Goal: Use online tool/utility: Utilize a website feature to perform a specific function

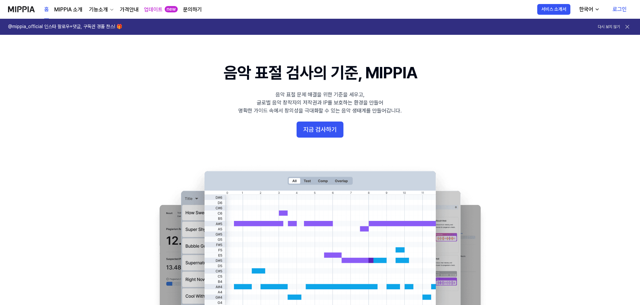
click at [127, 5] on div "홈 MIPPIA 소개 기능소개 가격안내 업데이트 new 문의하기" at bounding box center [123, 9] width 158 height 18
click at [128, 7] on link "가격안내" at bounding box center [129, 10] width 19 height 8
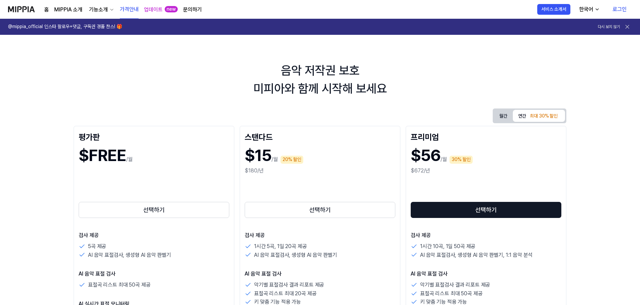
click at [630, 25] on button at bounding box center [626, 26] width 9 height 9
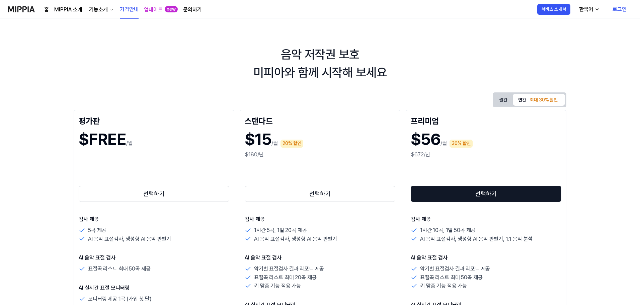
click at [69, 12] on link "MIPPIA 소개" at bounding box center [68, 10] width 28 height 8
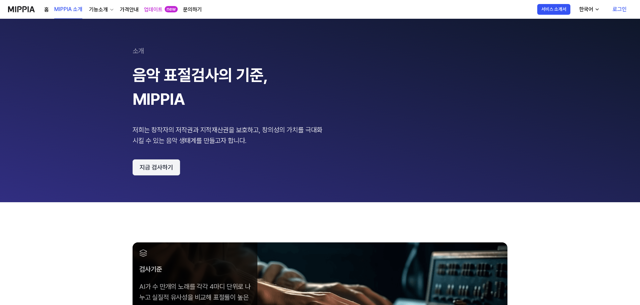
click at [151, 163] on button "지금 검사하기" at bounding box center [156, 167] width 48 height 16
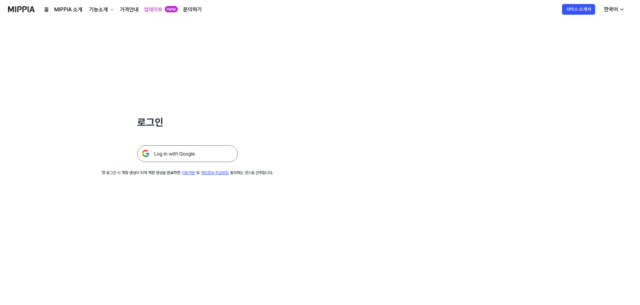
click at [199, 155] on img at bounding box center [187, 153] width 100 height 17
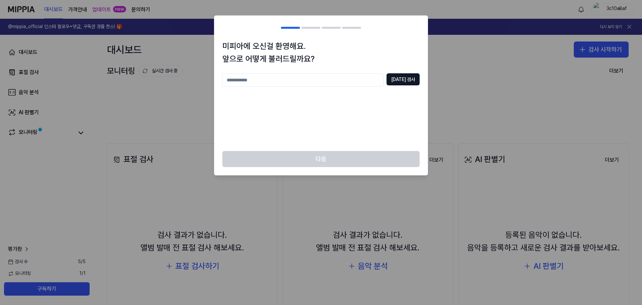
click at [328, 81] on input "text" at bounding box center [303, 79] width 162 height 13
type input "****"
click at [400, 77] on button "[DATE] 검사" at bounding box center [403, 79] width 33 height 12
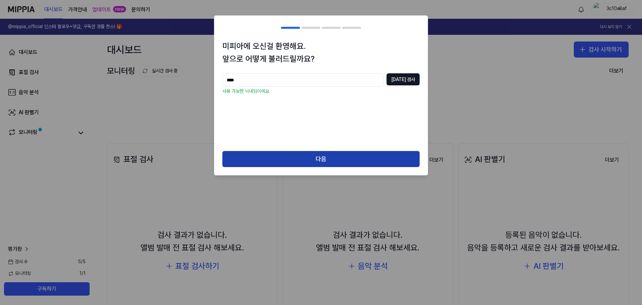
click at [319, 155] on button "다음" at bounding box center [320, 159] width 197 height 16
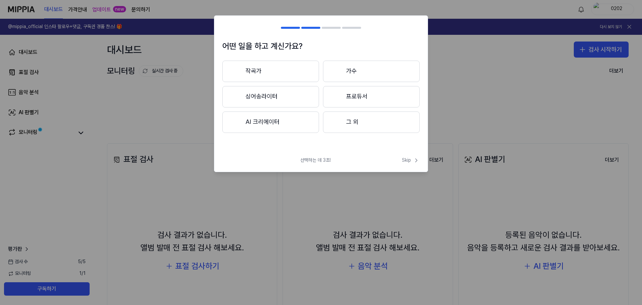
click at [286, 124] on button "AI 크리에이터" at bounding box center [270, 121] width 97 height 21
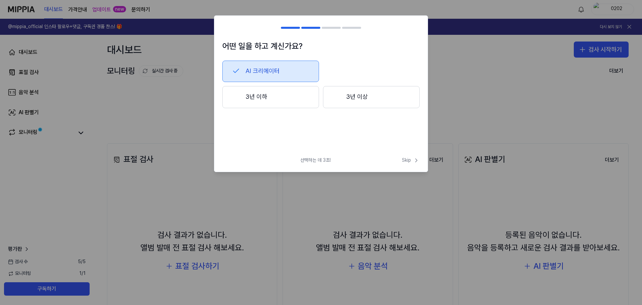
click at [289, 95] on button "3년 이하" at bounding box center [270, 97] width 97 height 22
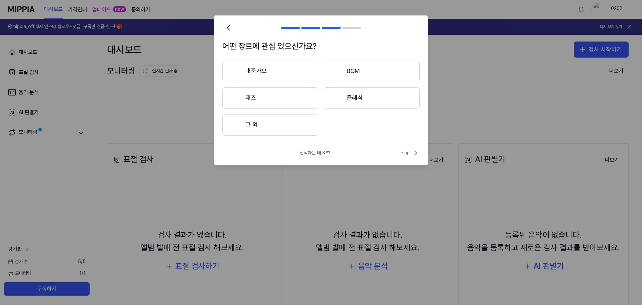
click at [281, 124] on button "그 외" at bounding box center [270, 124] width 96 height 21
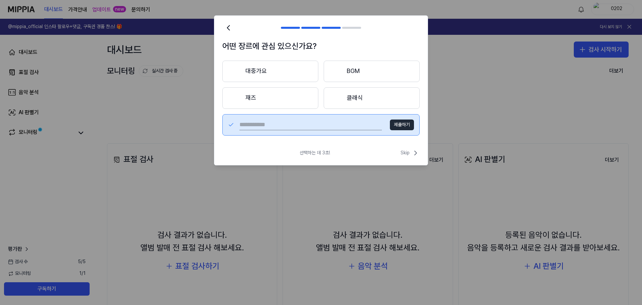
click at [280, 124] on input "text" at bounding box center [311, 124] width 143 height 11
click at [355, 67] on button "BGM" at bounding box center [372, 71] width 96 height 21
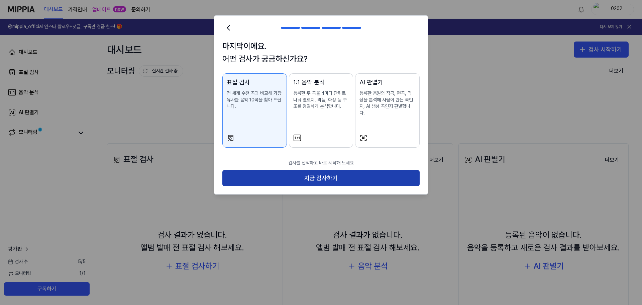
click at [310, 170] on button "지금 검사하기" at bounding box center [320, 178] width 197 height 16
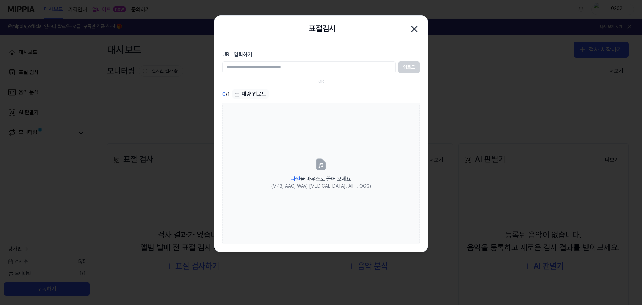
click at [409, 68] on div "업로드" at bounding box center [320, 67] width 197 height 12
click at [335, 70] on input "URL 입력하기" at bounding box center [308, 67] width 173 height 12
click at [288, 69] on input "URL 입력하기" at bounding box center [308, 67] width 173 height 12
drag, startPoint x: 295, startPoint y: 68, endPoint x: 289, endPoint y: 66, distance: 6.0
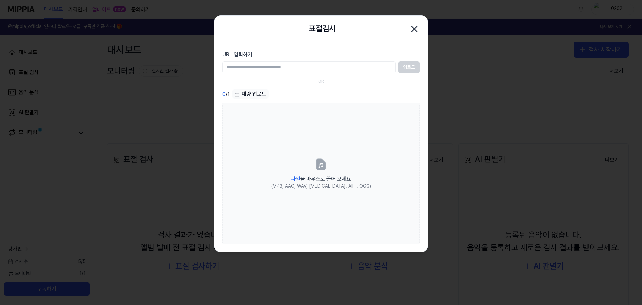
click at [289, 66] on input "URL 입력하기" at bounding box center [308, 67] width 173 height 12
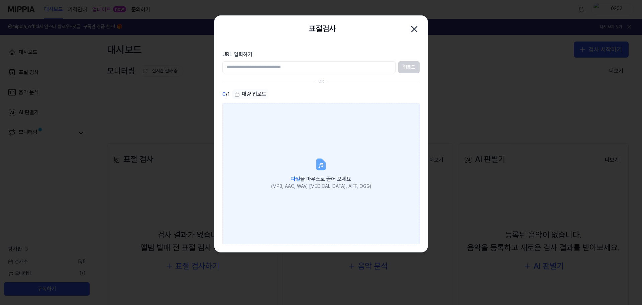
click at [325, 166] on icon at bounding box center [321, 164] width 8 height 10
click at [0, 0] on input "파일 을 마우스로 끌어 오세요 (MP3, AAC, WAV, [MEDICAL_DATA], AIFF, OGG)" at bounding box center [0, 0] width 0 height 0
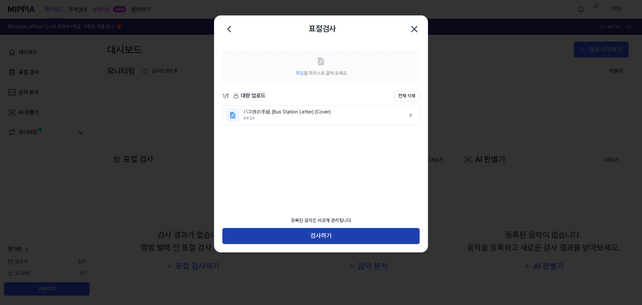
click at [315, 236] on button "검사하기" at bounding box center [320, 236] width 197 height 16
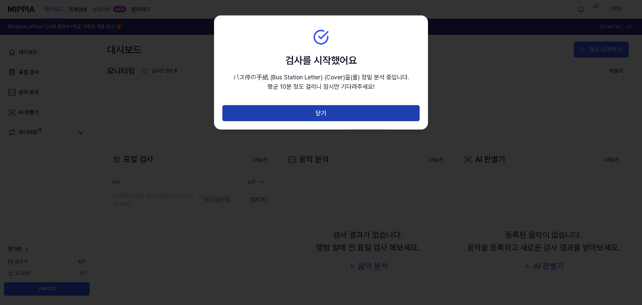
click at [338, 113] on button "닫기" at bounding box center [320, 113] width 197 height 16
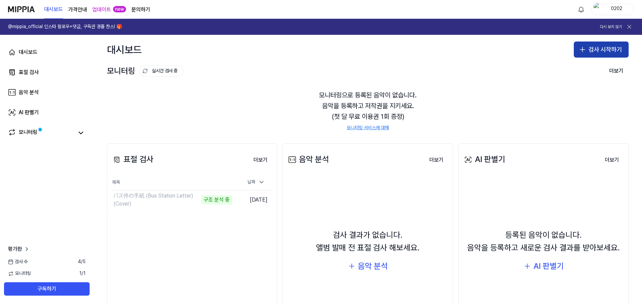
click at [585, 49] on button "검사 시작하기" at bounding box center [601, 49] width 55 height 16
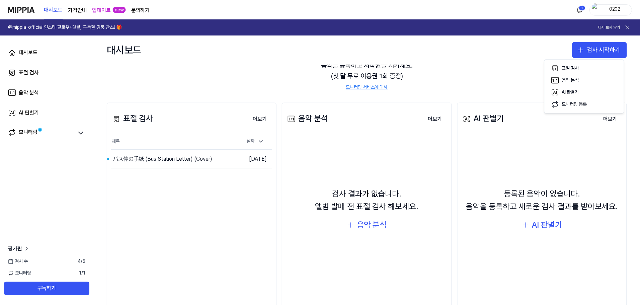
scroll to position [57, 0]
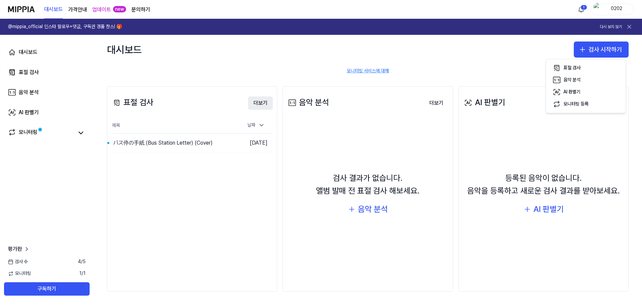
click at [260, 101] on button "더보기" at bounding box center [260, 102] width 25 height 13
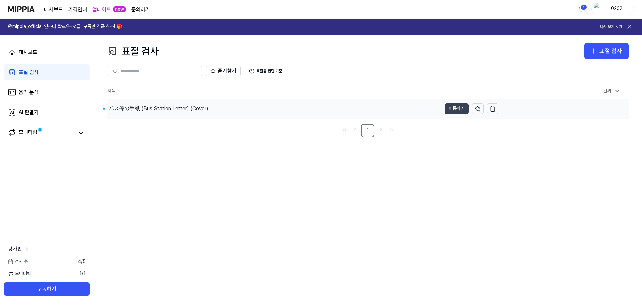
click at [456, 106] on button "이동하기" at bounding box center [457, 108] width 24 height 11
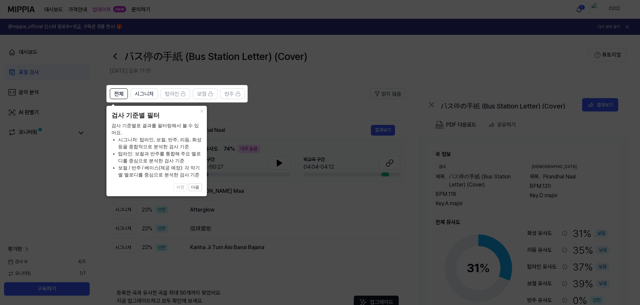
click at [312, 71] on icon at bounding box center [321, 152] width 642 height 305
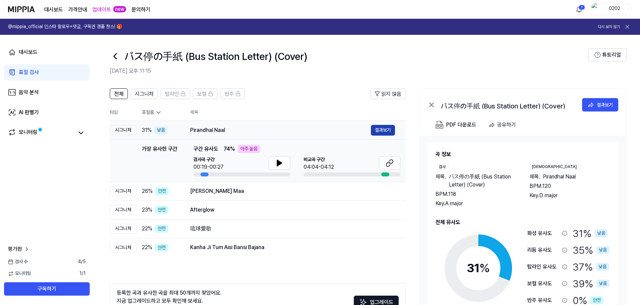
click at [383, 130] on button "결과보기" at bounding box center [383, 130] width 24 height 11
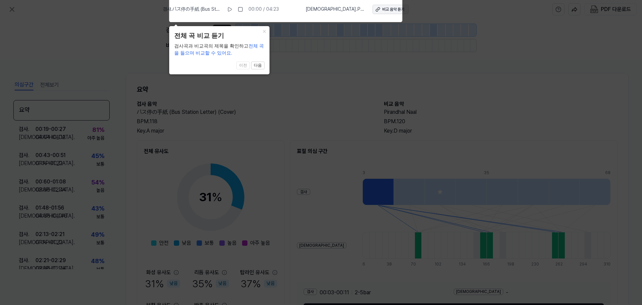
click at [382, 11] on div "비교 음악 듣기" at bounding box center [393, 10] width 22 height 6
click at [263, 27] on button "×" at bounding box center [264, 30] width 11 height 9
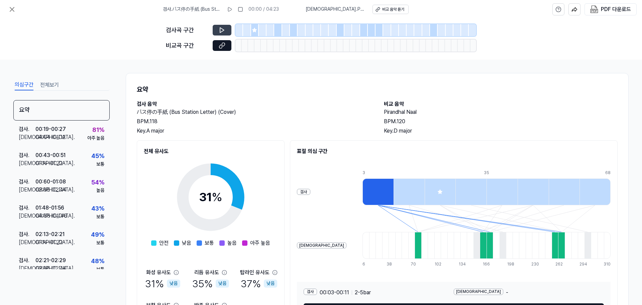
click at [224, 30] on icon at bounding box center [222, 30] width 4 height 5
click at [222, 30] on icon at bounding box center [222, 30] width 7 height 7
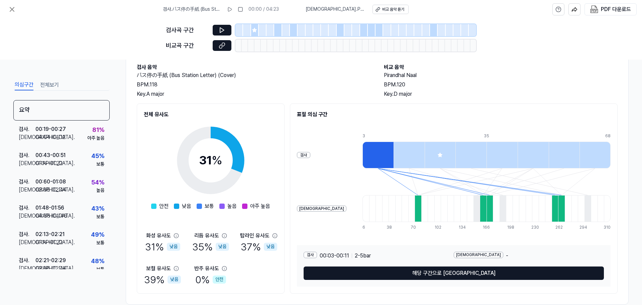
scroll to position [50, 0]
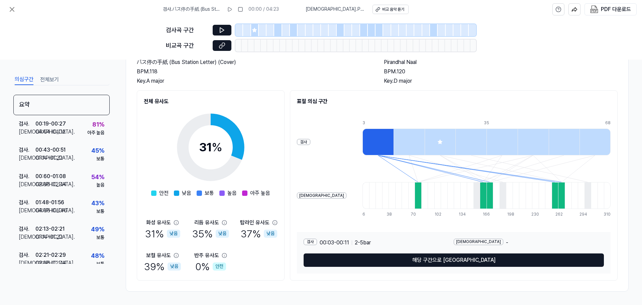
click at [363, 138] on div at bounding box center [378, 141] width 31 height 27
